Goal: Task Accomplishment & Management: Use online tool/utility

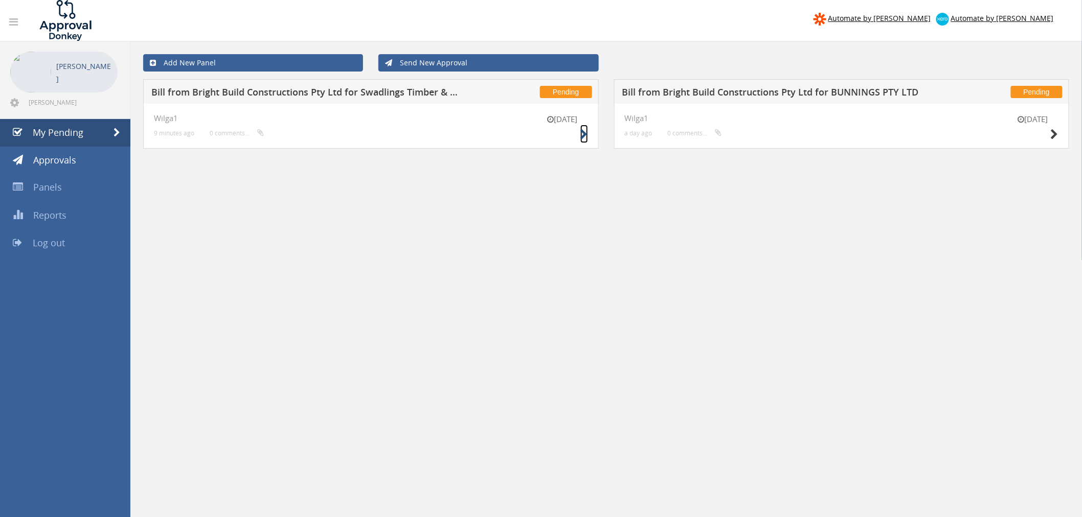
click at [581, 137] on icon at bounding box center [584, 134] width 8 height 11
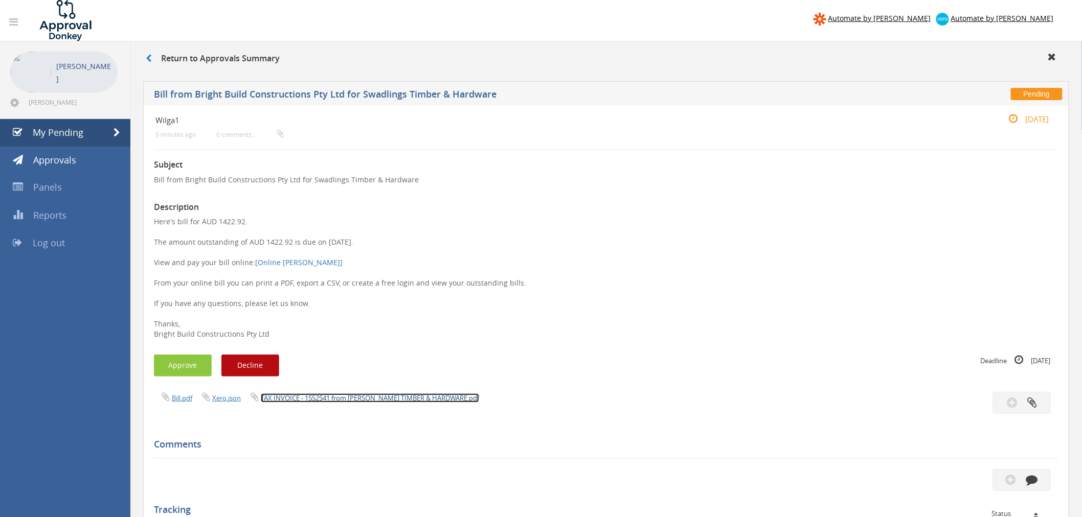
click at [351, 398] on link "TAX INVOICE - 1552541 from [PERSON_NAME] TIMBER & HARDWARE.pdf" at bounding box center [370, 398] width 218 height 9
click at [187, 366] on button "Approve" at bounding box center [183, 366] width 58 height 22
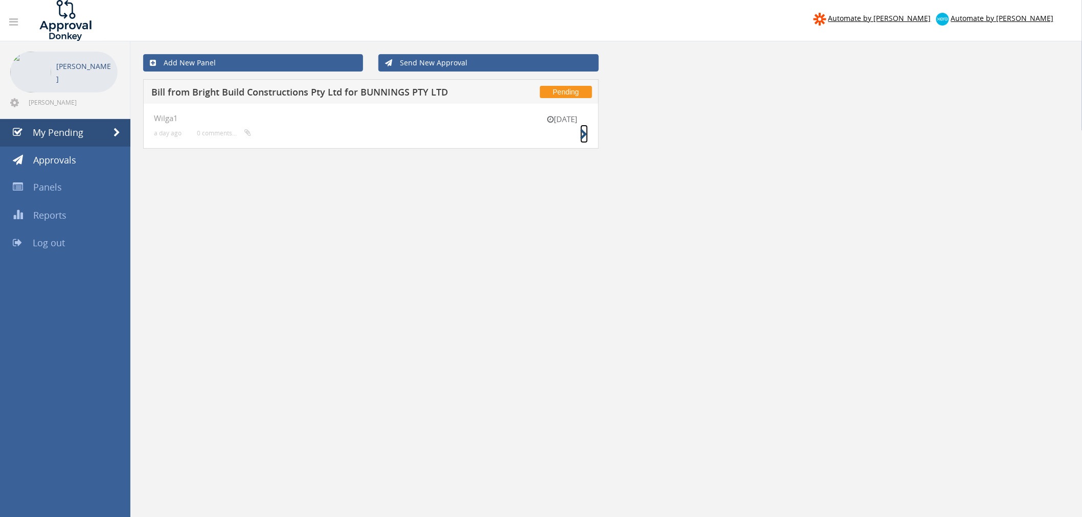
click at [587, 134] on icon at bounding box center [584, 134] width 8 height 11
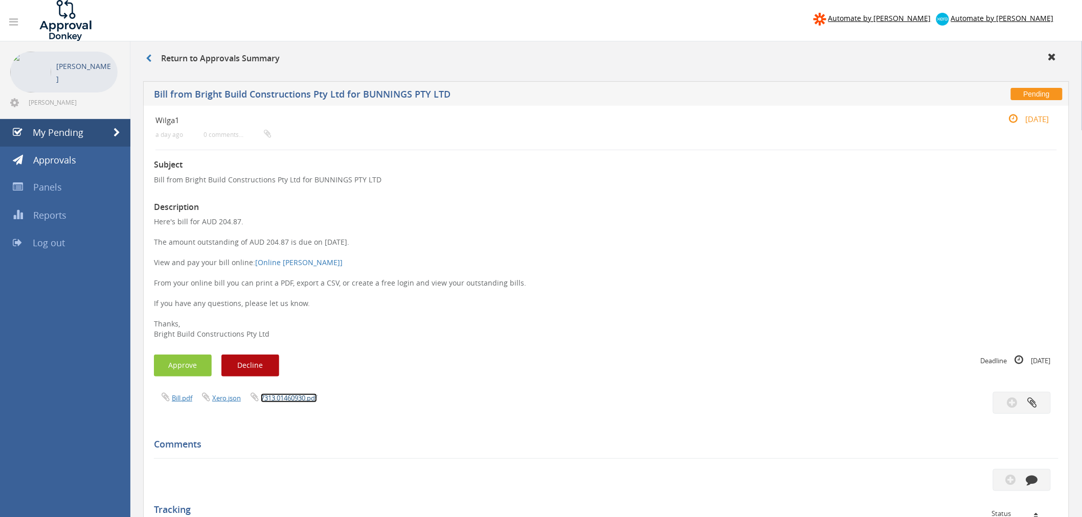
click at [302, 401] on link "7313.01460930.pdf" at bounding box center [289, 398] width 56 height 9
click at [185, 368] on button "Approve" at bounding box center [183, 366] width 58 height 22
